Goal: Use online tool/utility

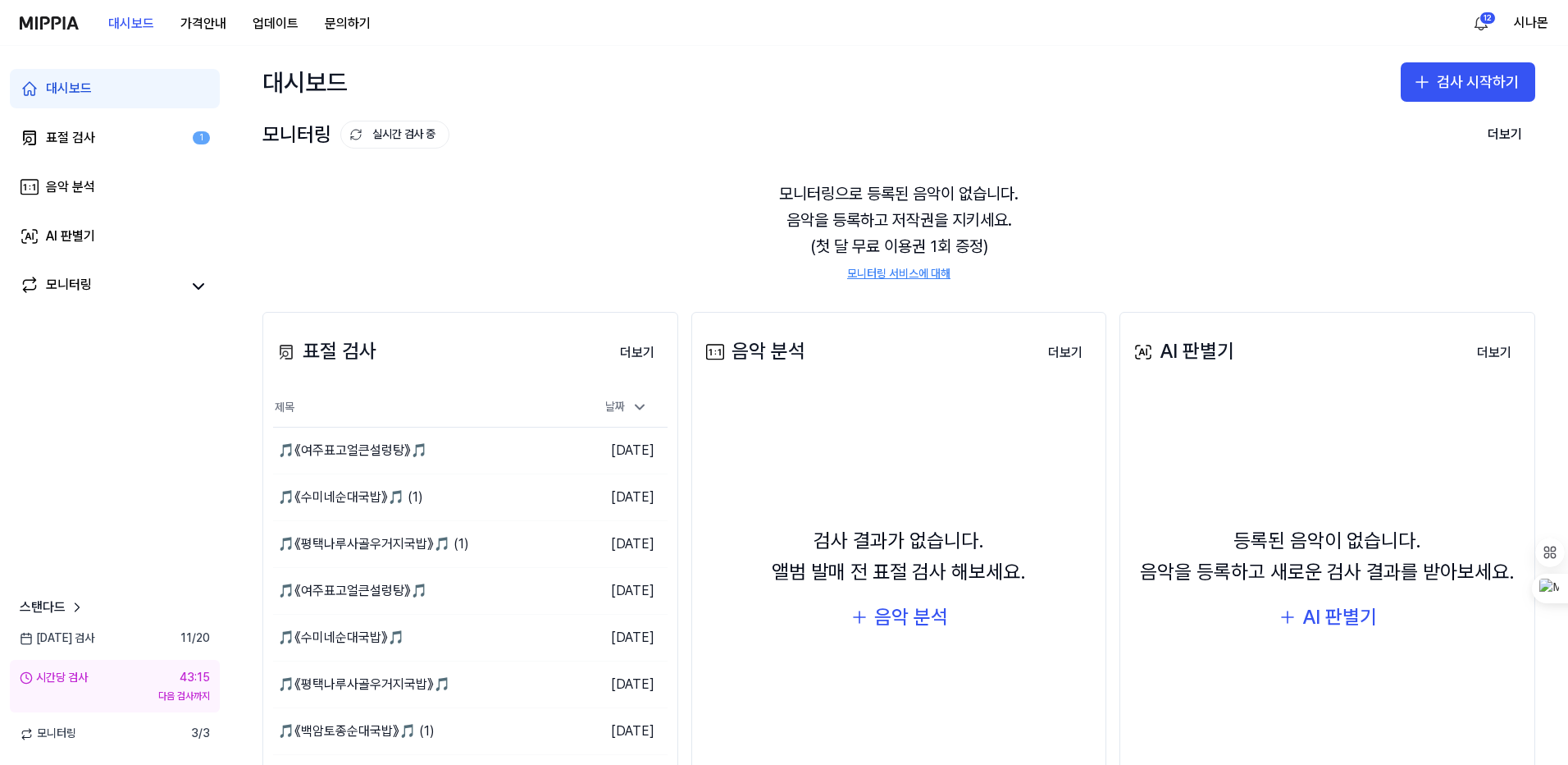
click at [46, 35] on div "대시보드 가격안내 업데이트 문의하기" at bounding box center [202, 23] width 365 height 46
click at [47, 22] on img at bounding box center [50, 23] width 59 height 13
click at [541, 501] on button "이동하기" at bounding box center [540, 496] width 59 height 26
click at [541, 496] on button "이동하기" at bounding box center [540, 496] width 59 height 26
click at [530, 540] on button "이동하기" at bounding box center [540, 544] width 59 height 26
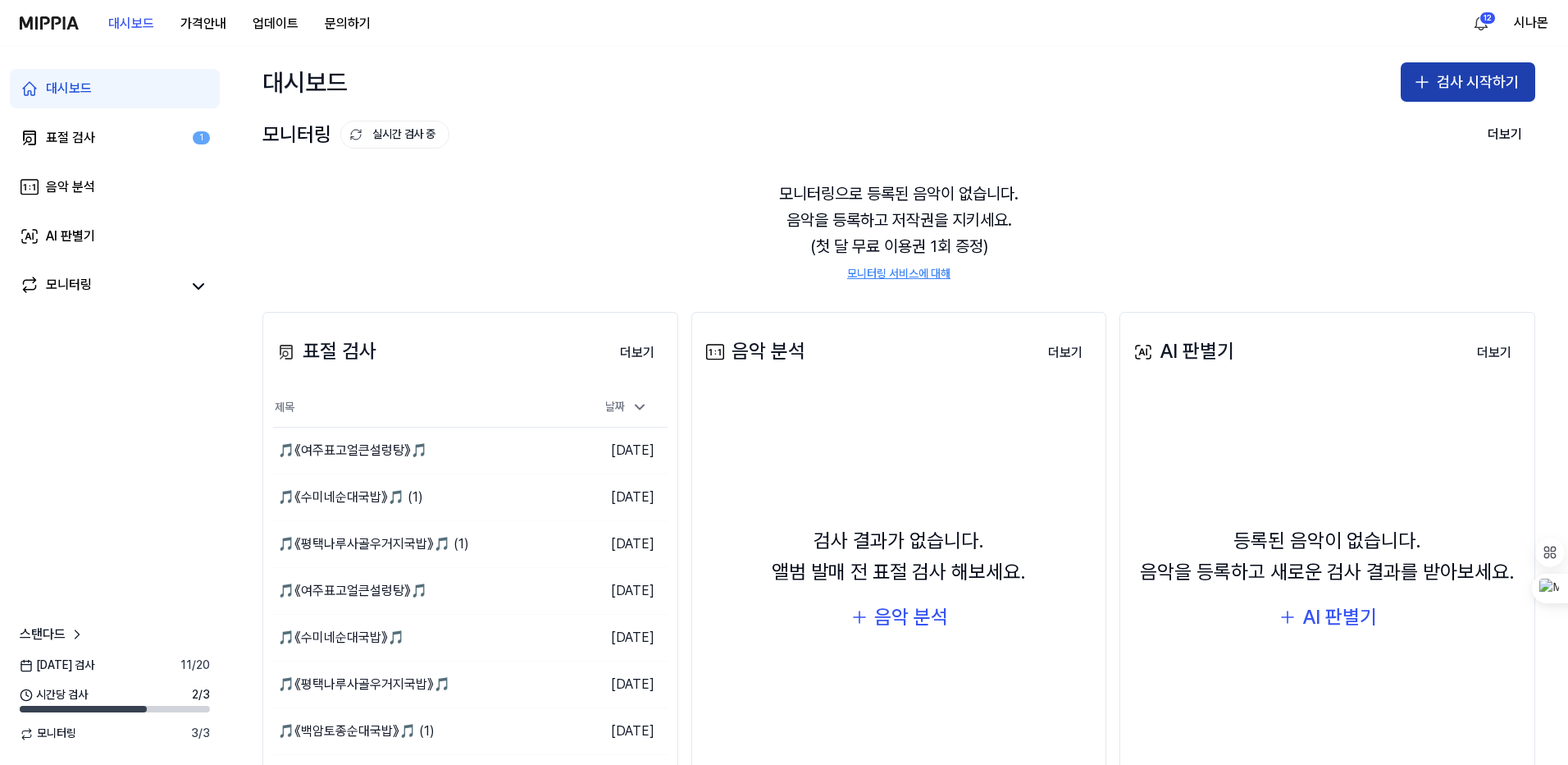
click at [1445, 88] on button "검사 시작하기" at bounding box center [1468, 82] width 135 height 40
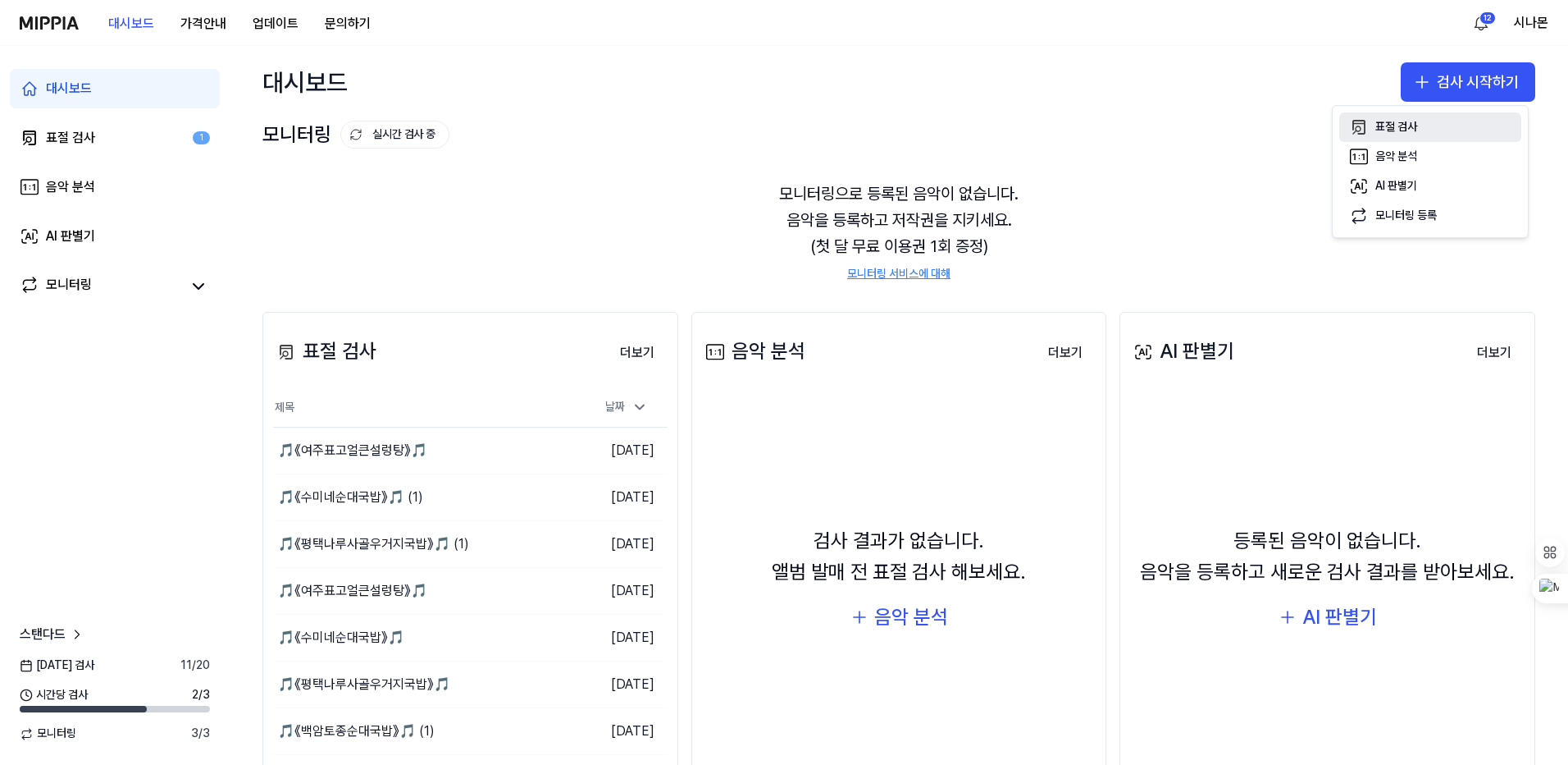
click at [1419, 127] on button "표절 검사" at bounding box center [1430, 127] width 182 height 30
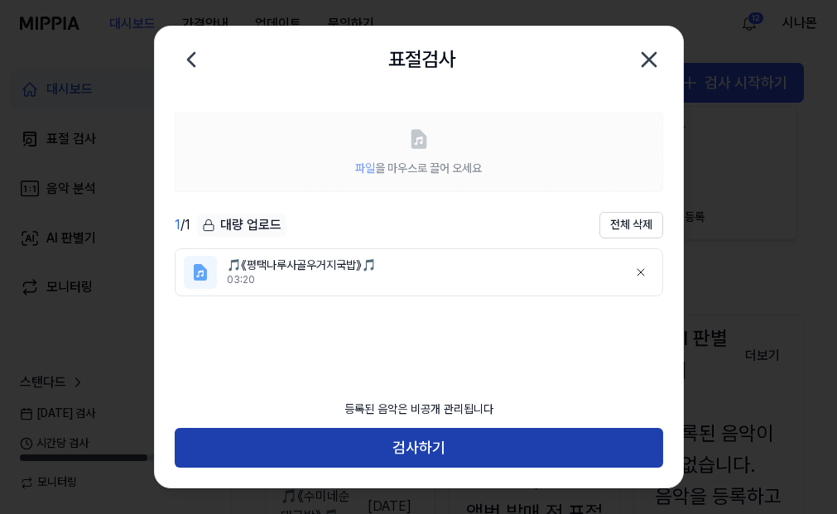
click at [408, 457] on button "검사하기" at bounding box center [419, 448] width 488 height 40
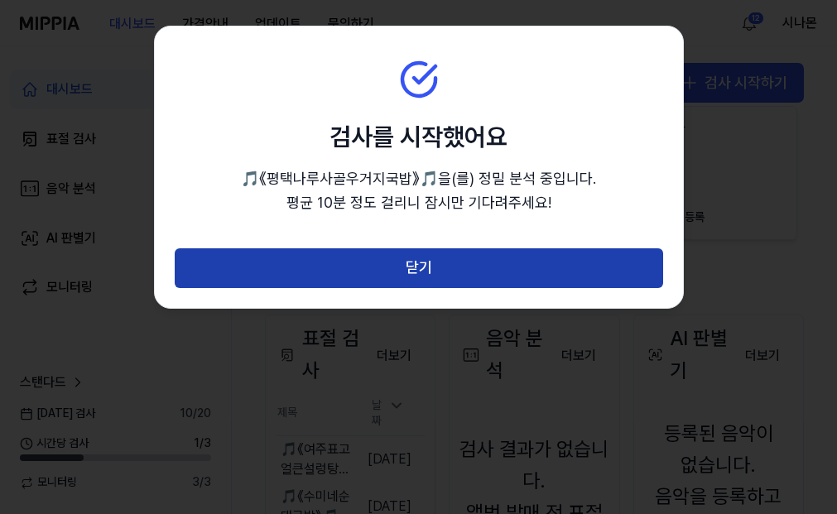
click at [392, 259] on button "닫기" at bounding box center [419, 268] width 488 height 40
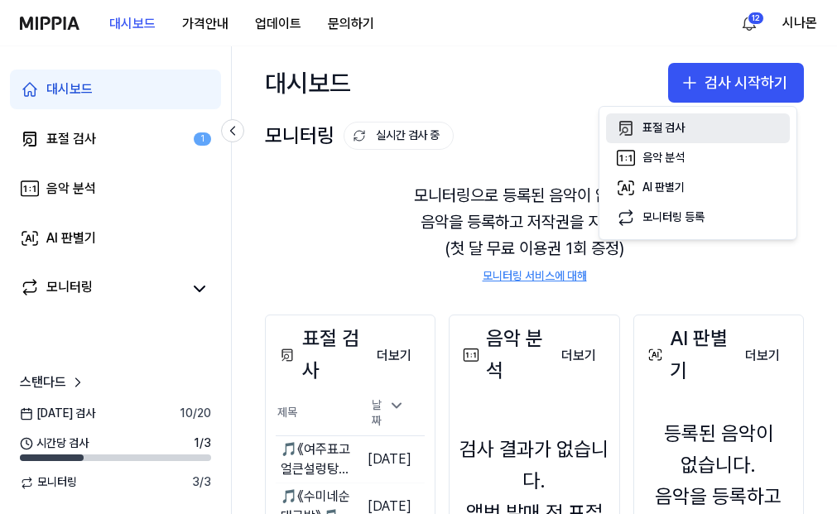
click at [673, 129] on div "표절 검사" at bounding box center [663, 128] width 42 height 17
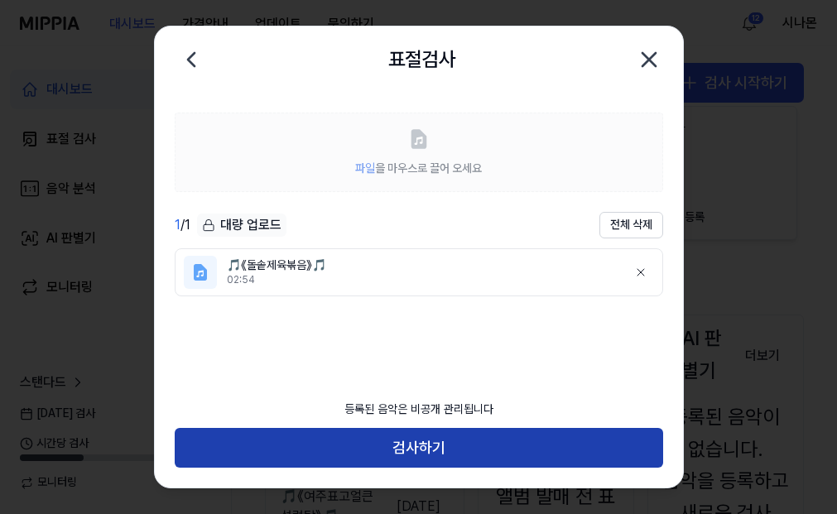
click at [449, 445] on button "검사하기" at bounding box center [419, 448] width 488 height 40
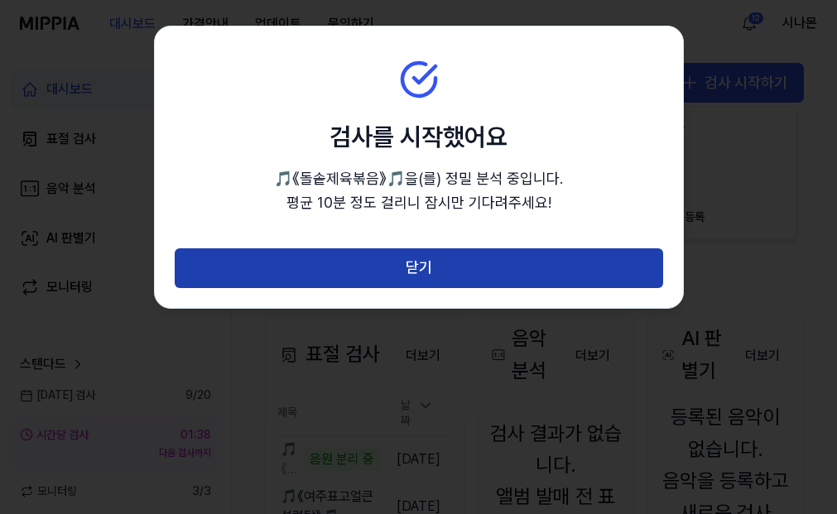
click at [417, 271] on button "닫기" at bounding box center [419, 268] width 488 height 40
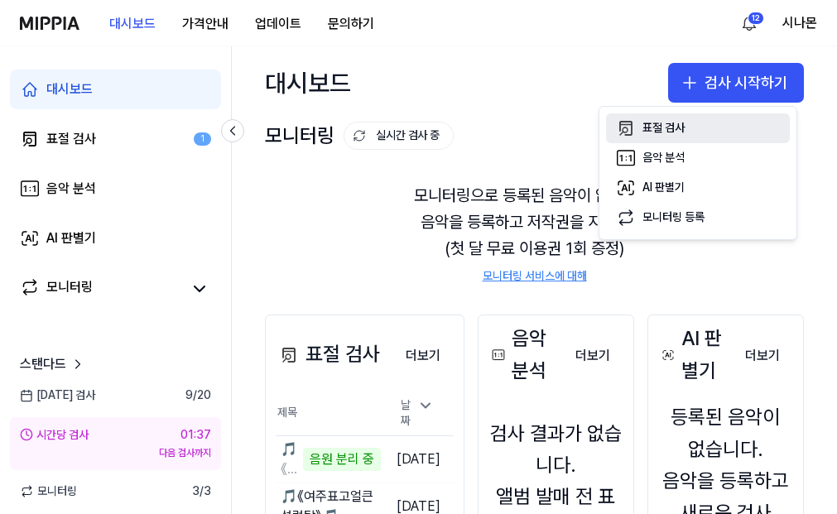
click at [642, 127] on button "표절 검사" at bounding box center [698, 128] width 184 height 30
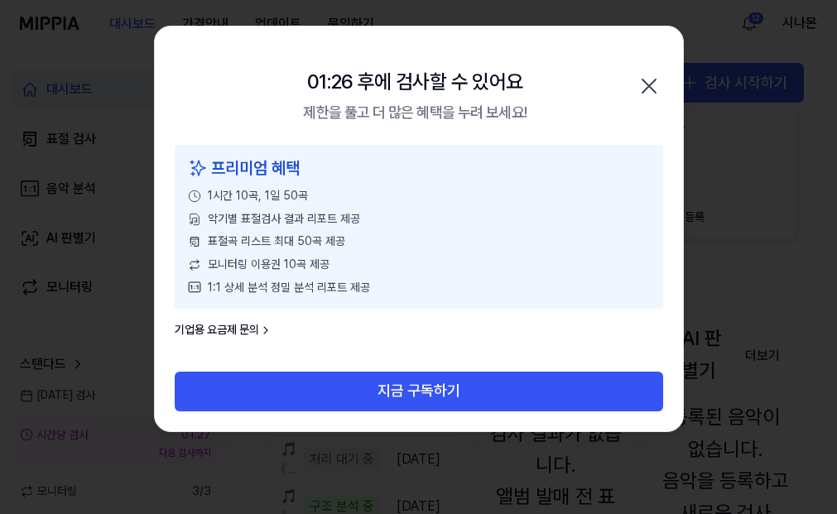
click at [649, 92] on icon "button" at bounding box center [649, 86] width 26 height 26
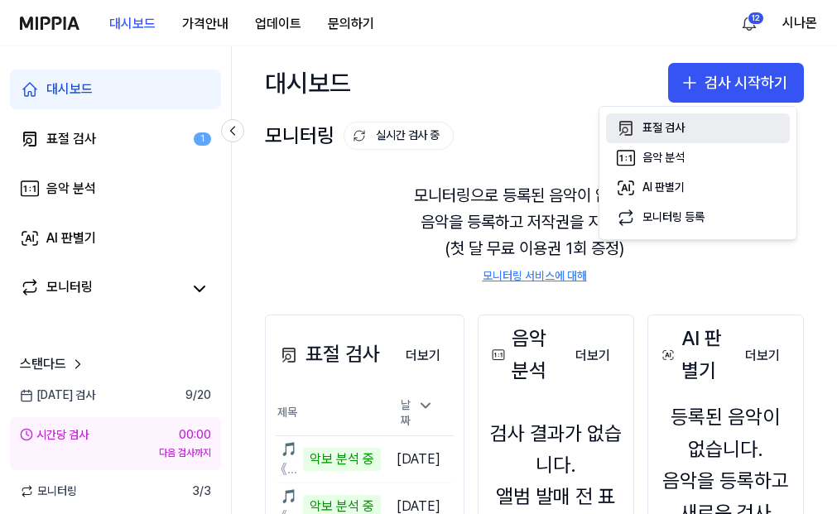
click at [671, 129] on div "표절 검사" at bounding box center [663, 128] width 42 height 17
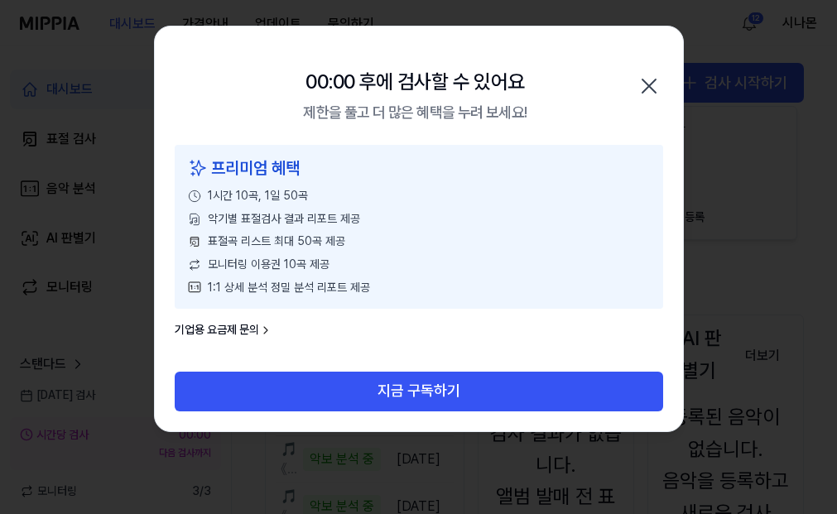
click at [653, 84] on icon "button" at bounding box center [649, 86] width 26 height 26
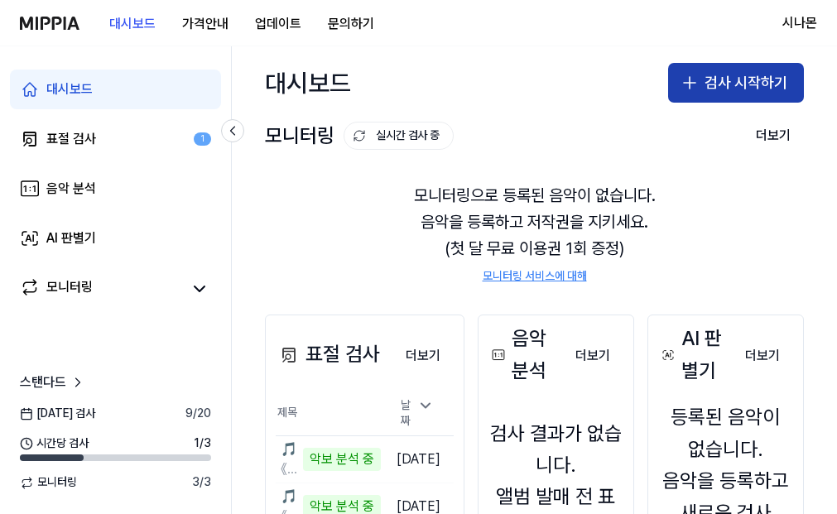
click at [695, 83] on icon "button" at bounding box center [690, 83] width 20 height 20
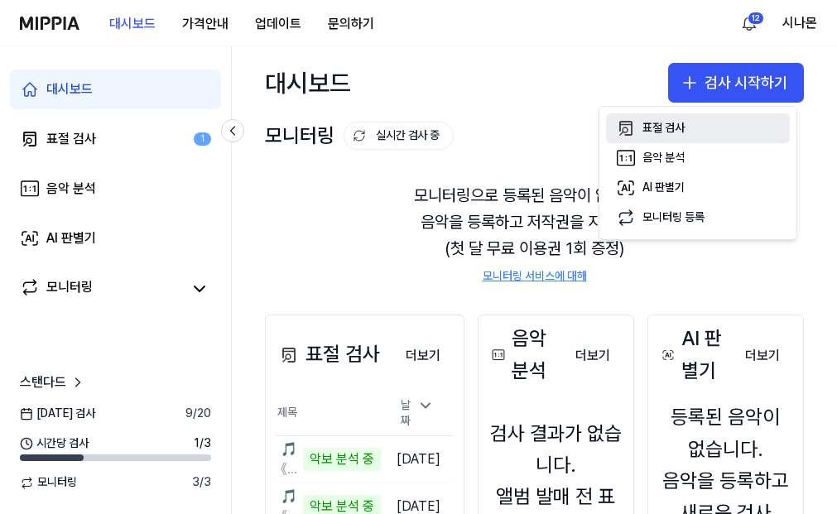
click at [666, 133] on div "표절 검사" at bounding box center [663, 128] width 42 height 17
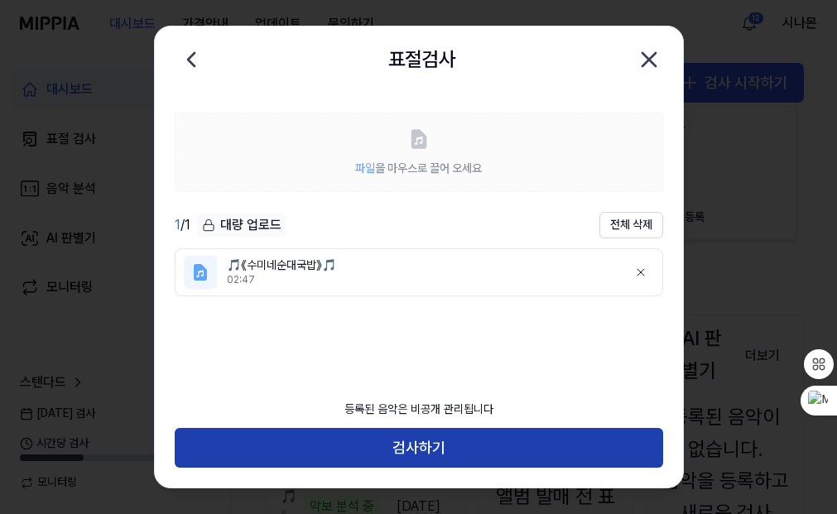
click at [403, 451] on button "검사하기" at bounding box center [419, 448] width 488 height 40
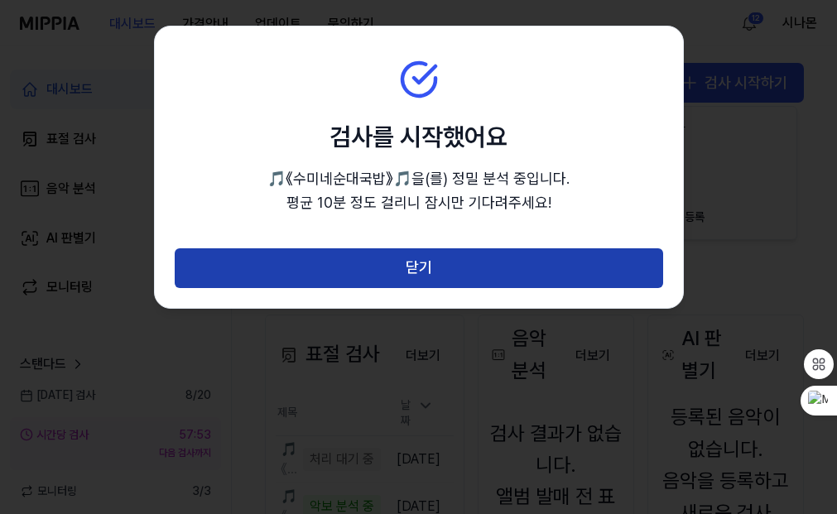
click at [428, 273] on button "닫기" at bounding box center [419, 268] width 488 height 40
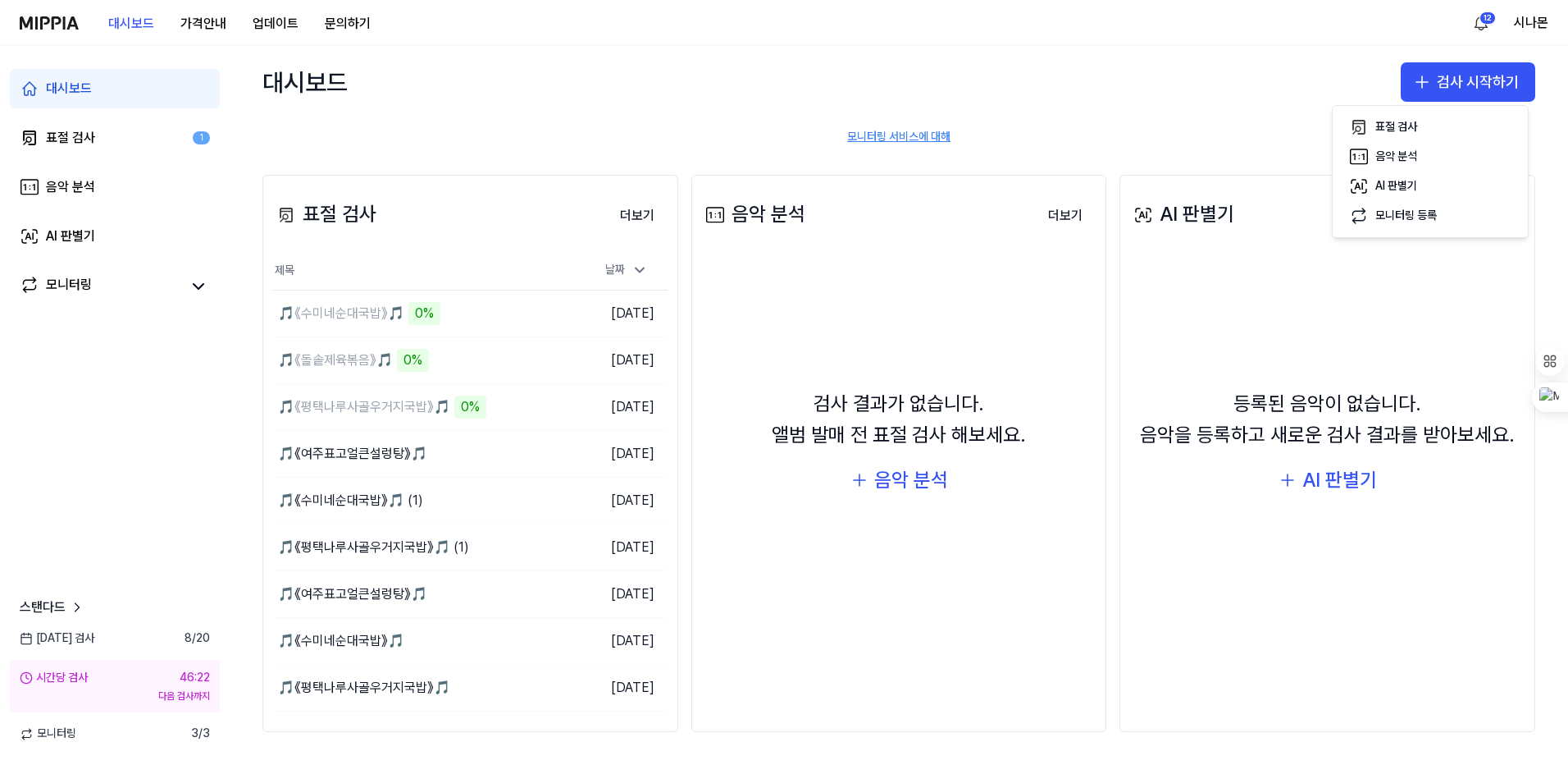
scroll to position [137, 0]
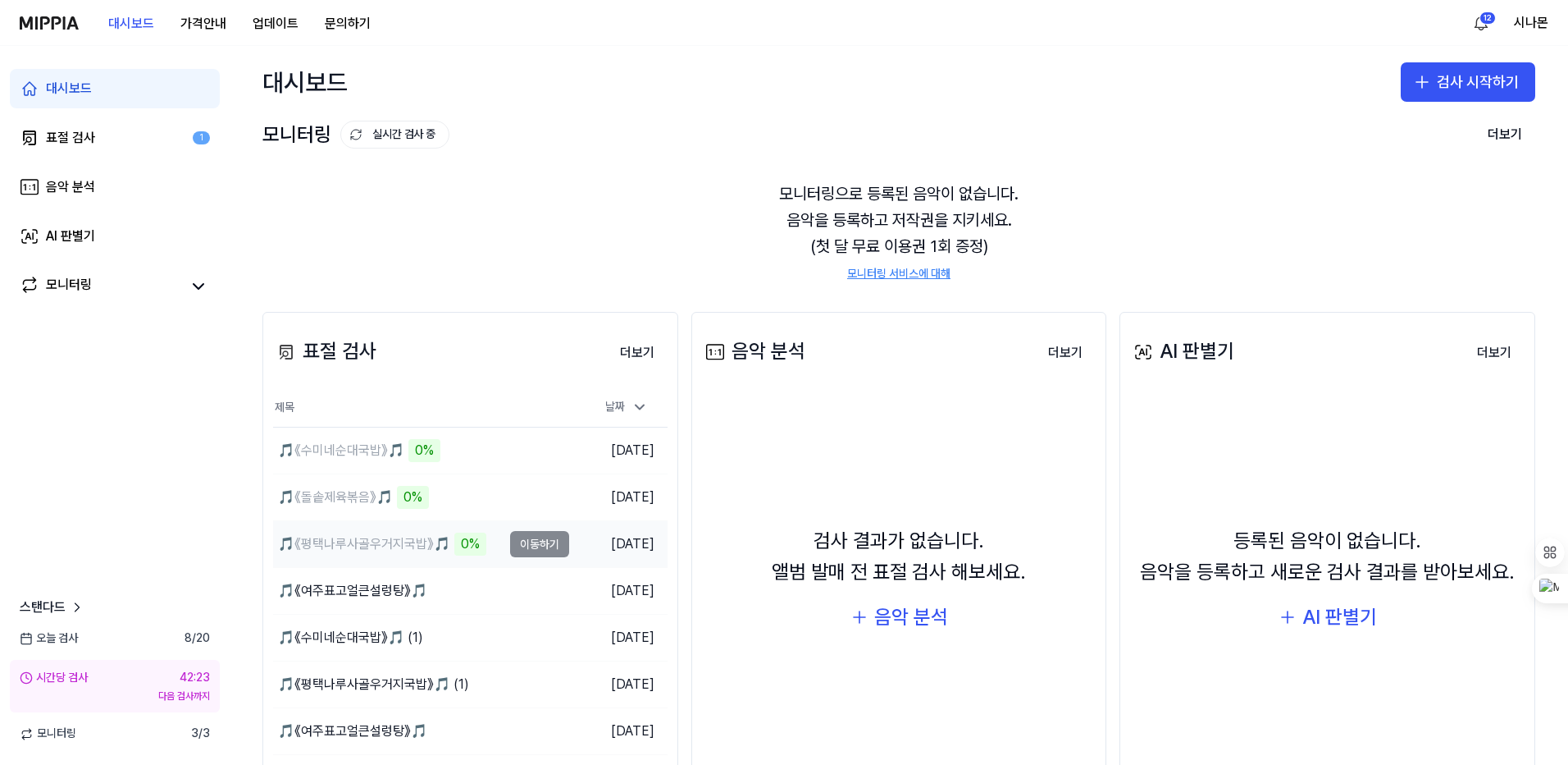
click at [535, 540] on td "🎵《평택나루사골우거지국밥》🎵 0% 이동하기" at bounding box center [421, 544] width 296 height 46
click at [517, 590] on button "이동하기" at bounding box center [540, 591] width 59 height 26
